Goal: Task Accomplishment & Management: Use online tool/utility

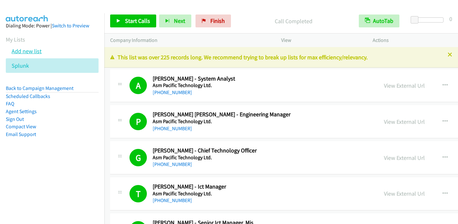
click at [33, 53] on link "Add new list" at bounding box center [27, 50] width 30 height 7
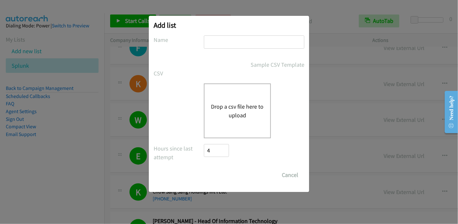
click at [217, 45] on input "text" at bounding box center [254, 41] width 100 height 13
click at [211, 42] on input "adobe" at bounding box center [254, 41] width 100 height 13
type input "Adobe"
click at [235, 110] on button "Drop a csv file here to upload" at bounding box center [237, 110] width 53 height 17
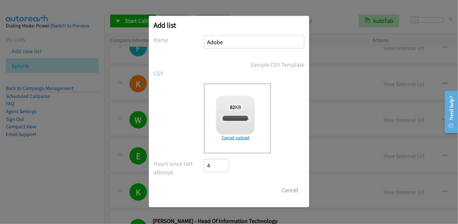
checkbox input "true"
click at [226, 190] on input "Save List" at bounding box center [221, 189] width 34 height 13
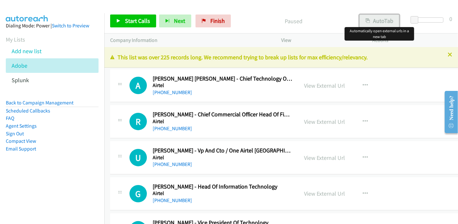
click at [374, 20] on button "AutoTab" at bounding box center [379, 20] width 40 height 13
click at [325, 87] on link "View External Url" at bounding box center [324, 85] width 41 height 7
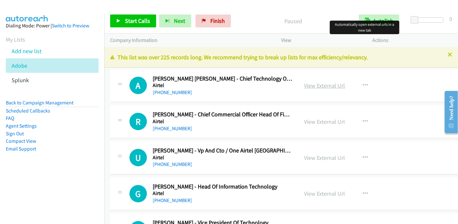
click at [318, 86] on link "View External Url" at bounding box center [324, 85] width 41 height 7
click at [321, 83] on link "View External Url" at bounding box center [324, 85] width 41 height 7
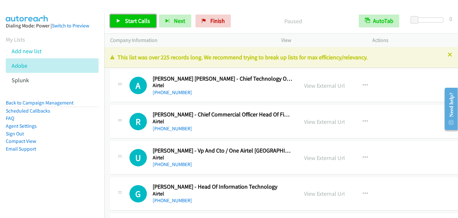
click at [133, 18] on span "Start Calls" at bounding box center [137, 20] width 25 height 7
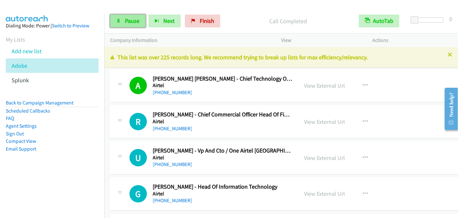
drag, startPoint x: 117, startPoint y: 20, endPoint x: 134, endPoint y: 16, distance: 16.5
click at [118, 20] on icon at bounding box center [118, 21] width 5 height 5
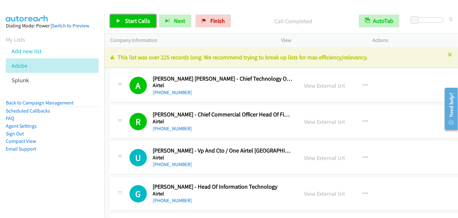
click at [130, 26] on link "Start Calls" at bounding box center [133, 20] width 46 height 13
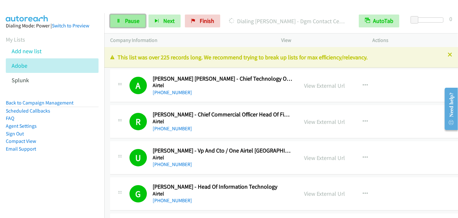
click at [130, 23] on span "Pause" at bounding box center [132, 20] width 14 height 7
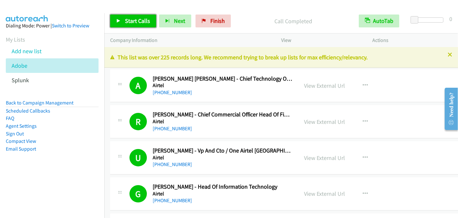
click at [138, 21] on span "Start Calls" at bounding box center [137, 20] width 25 height 7
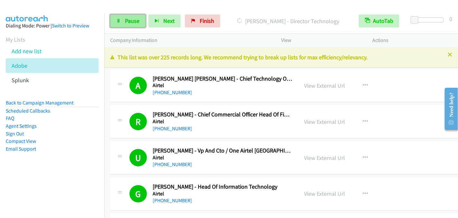
click at [130, 21] on span "Pause" at bounding box center [132, 20] width 14 height 7
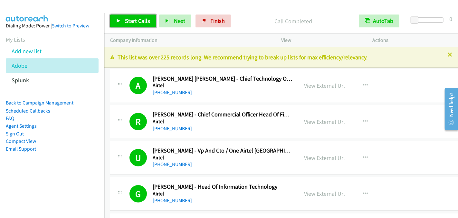
click at [138, 18] on span "Start Calls" at bounding box center [137, 20] width 25 height 7
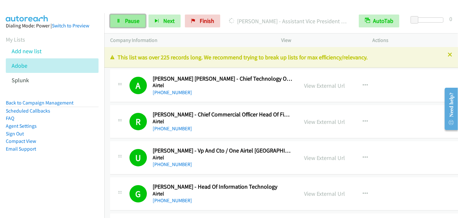
click at [130, 20] on span "Pause" at bounding box center [132, 20] width 14 height 7
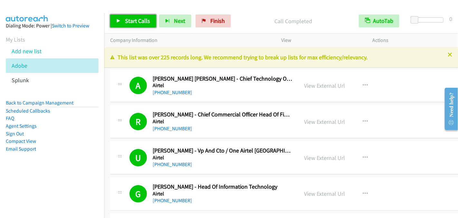
click at [133, 20] on span "Start Calls" at bounding box center [137, 20] width 25 height 7
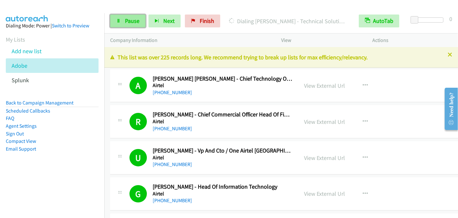
click at [130, 16] on link "Pause" at bounding box center [127, 20] width 35 height 13
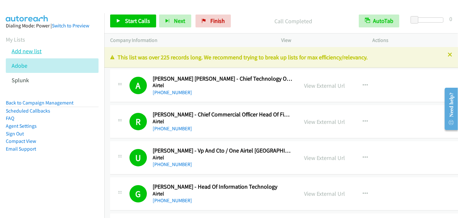
click at [31, 49] on link "Add new list" at bounding box center [27, 50] width 30 height 7
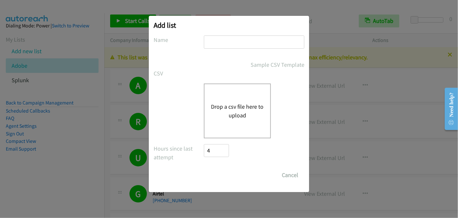
click at [212, 41] on input "text" at bounding box center [254, 41] width 100 height 13
type input "NICE"
click at [238, 111] on button "Drop a csv file here to upload" at bounding box center [237, 110] width 53 height 17
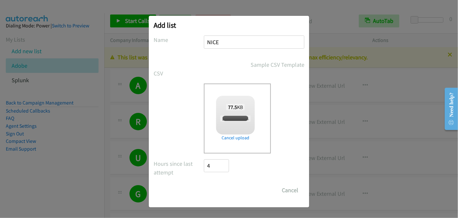
checkbox input "true"
click at [225, 189] on input "Save List" at bounding box center [221, 189] width 34 height 13
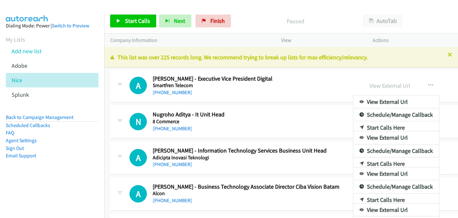
drag, startPoint x: 260, startPoint y: 24, endPoint x: 290, endPoint y: 31, distance: 30.5
click at [260, 24] on p "Paused" at bounding box center [295, 21] width 112 height 9
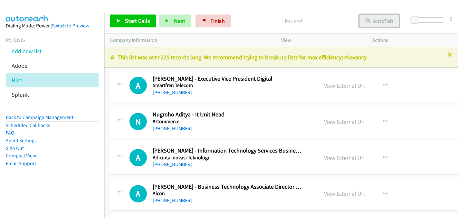
click at [383, 21] on button "AutoTab" at bounding box center [379, 20] width 40 height 13
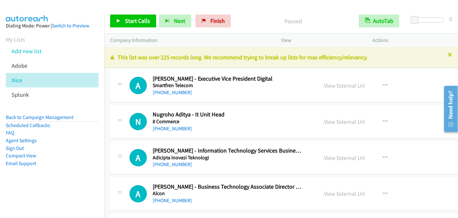
click at [265, 22] on p "Paused" at bounding box center [292, 21] width 107 height 9
click at [329, 85] on link "View External Url" at bounding box center [344, 85] width 41 height 7
click at [326, 87] on link "View External Url" at bounding box center [344, 85] width 41 height 7
click at [137, 23] on span "Start Calls" at bounding box center [137, 20] width 25 height 7
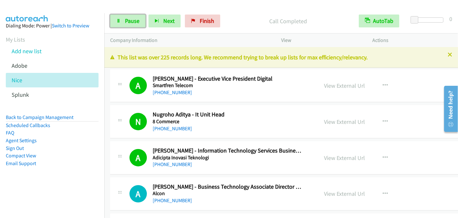
drag, startPoint x: 125, startPoint y: 20, endPoint x: 144, endPoint y: 7, distance: 22.9
click at [125, 20] on span "Pause" at bounding box center [132, 20] width 14 height 7
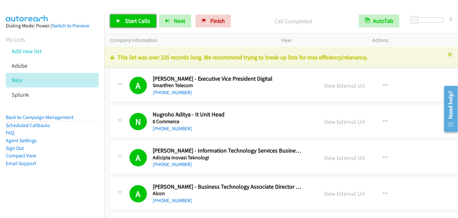
click at [133, 21] on span "Start Calls" at bounding box center [137, 20] width 25 height 7
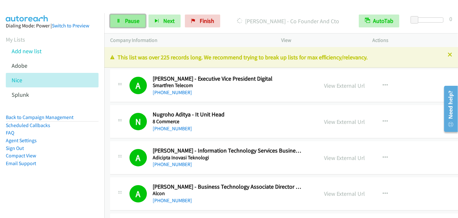
drag, startPoint x: 127, startPoint y: 21, endPoint x: 133, endPoint y: 20, distance: 5.2
click at [127, 21] on span "Pause" at bounding box center [132, 20] width 14 height 7
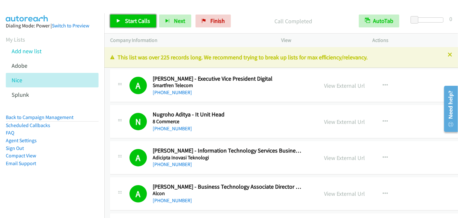
drag, startPoint x: 125, startPoint y: 23, endPoint x: 128, endPoint y: 18, distance: 6.3
click at [125, 23] on span "Start Calls" at bounding box center [137, 20] width 25 height 7
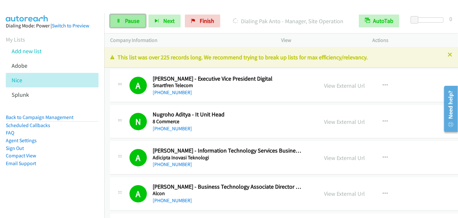
click at [125, 19] on span "Pause" at bounding box center [132, 20] width 14 height 7
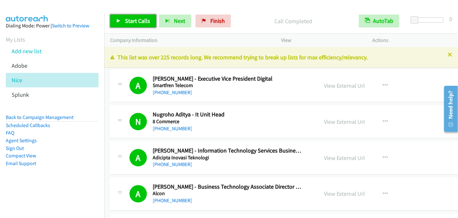
drag, startPoint x: 128, startPoint y: 21, endPoint x: 134, endPoint y: 19, distance: 6.0
click at [129, 21] on span "Start Calls" at bounding box center [137, 20] width 25 height 7
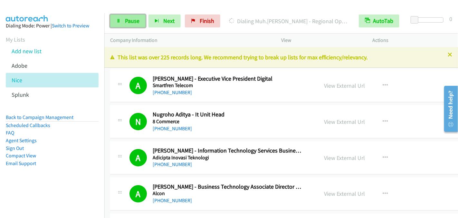
click at [129, 20] on span "Pause" at bounding box center [132, 20] width 14 height 7
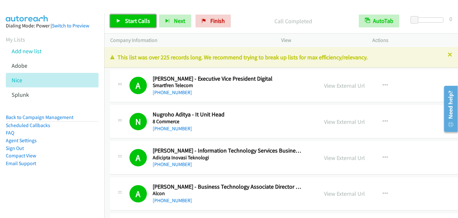
click at [121, 24] on link "Start Calls" at bounding box center [133, 20] width 46 height 13
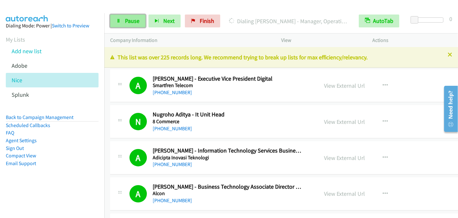
click at [135, 18] on span "Pause" at bounding box center [132, 20] width 14 height 7
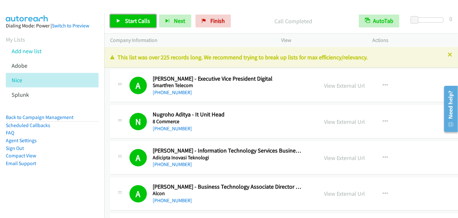
click at [141, 19] on span "Start Calls" at bounding box center [137, 20] width 25 height 7
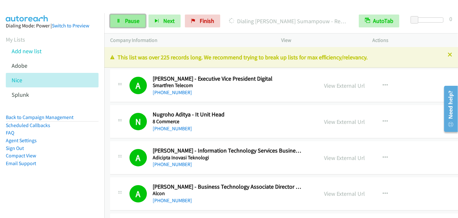
click at [135, 22] on span "Pause" at bounding box center [132, 20] width 14 height 7
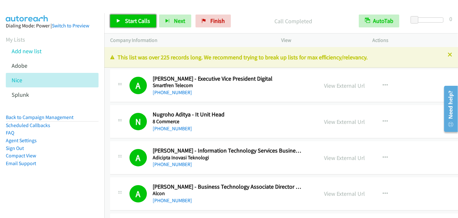
click at [130, 21] on span "Start Calls" at bounding box center [137, 20] width 25 height 7
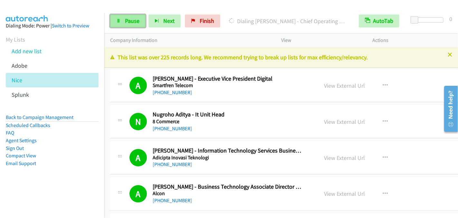
click at [126, 19] on span "Pause" at bounding box center [132, 20] width 14 height 7
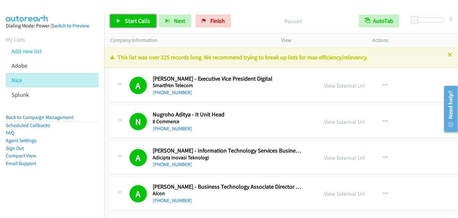
click at [127, 20] on span "Start Calls" at bounding box center [137, 20] width 25 height 7
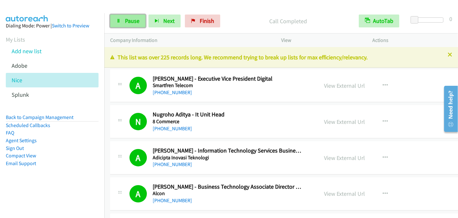
click at [129, 20] on span "Pause" at bounding box center [132, 20] width 14 height 7
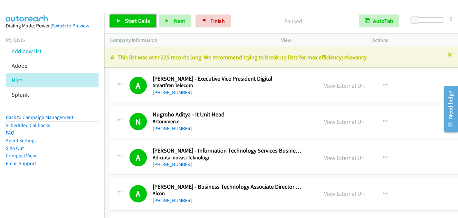
click at [129, 20] on span "Start Calls" at bounding box center [137, 20] width 25 height 7
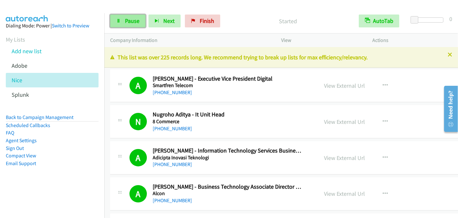
click at [120, 21] on icon at bounding box center [118, 21] width 5 height 5
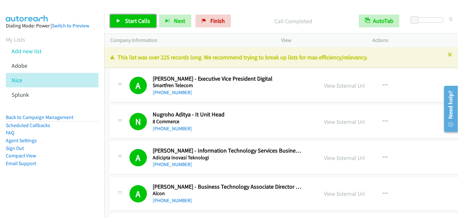
click at [130, 20] on span "Start Calls" at bounding box center [137, 20] width 25 height 7
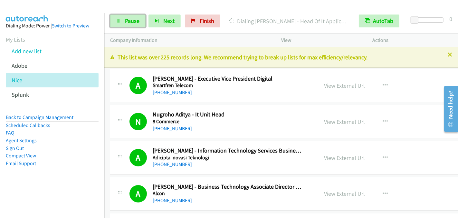
drag, startPoint x: 129, startPoint y: 18, endPoint x: 149, endPoint y: 1, distance: 26.2
click at [129, 19] on span "Pause" at bounding box center [132, 20] width 14 height 7
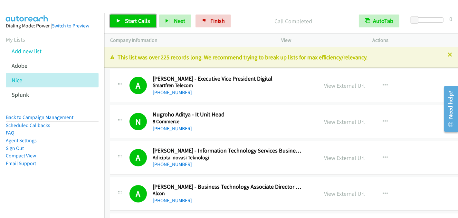
click at [123, 19] on link "Start Calls" at bounding box center [133, 20] width 46 height 13
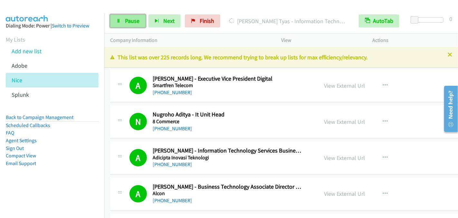
click at [126, 22] on span "Pause" at bounding box center [132, 20] width 14 height 7
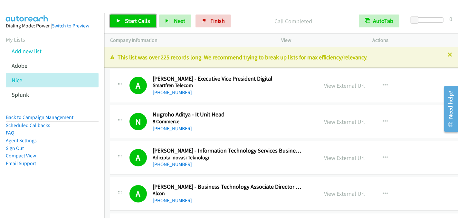
click at [125, 20] on span "Start Calls" at bounding box center [137, 20] width 25 height 7
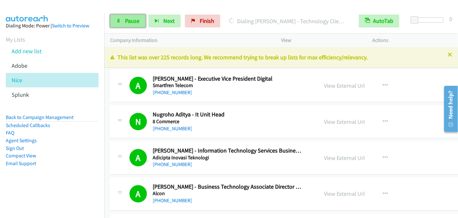
click at [130, 25] on link "Pause" at bounding box center [127, 20] width 35 height 13
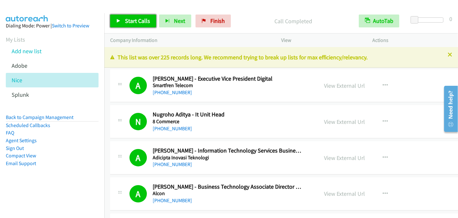
click at [132, 22] on span "Start Calls" at bounding box center [137, 20] width 25 height 7
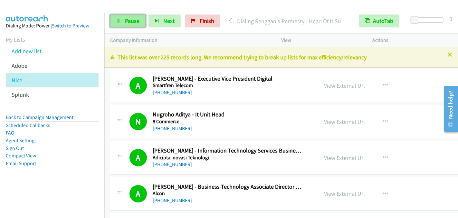
click at [124, 21] on link "Pause" at bounding box center [127, 20] width 35 height 13
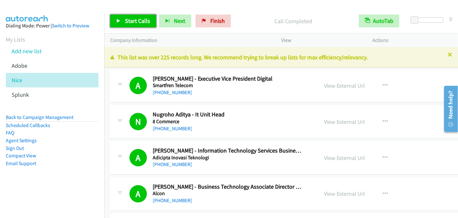
click at [139, 22] on span "Start Calls" at bounding box center [137, 20] width 25 height 7
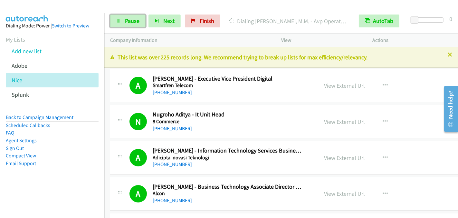
drag, startPoint x: 126, startPoint y: 20, endPoint x: 171, endPoint y: 1, distance: 48.9
click at [126, 21] on span "Pause" at bounding box center [132, 20] width 14 height 7
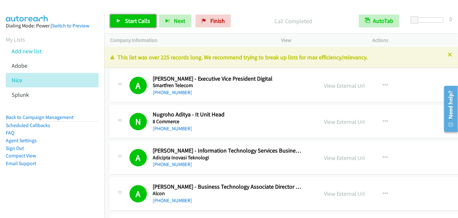
click at [128, 19] on span "Start Calls" at bounding box center [137, 20] width 25 height 7
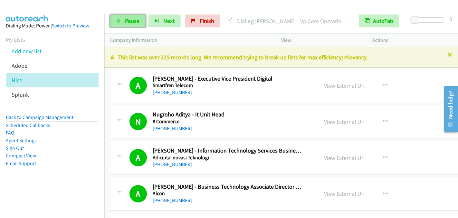
click at [116, 25] on link "Pause" at bounding box center [127, 20] width 35 height 13
